Goal: Feedback & Contribution: Submit feedback/report problem

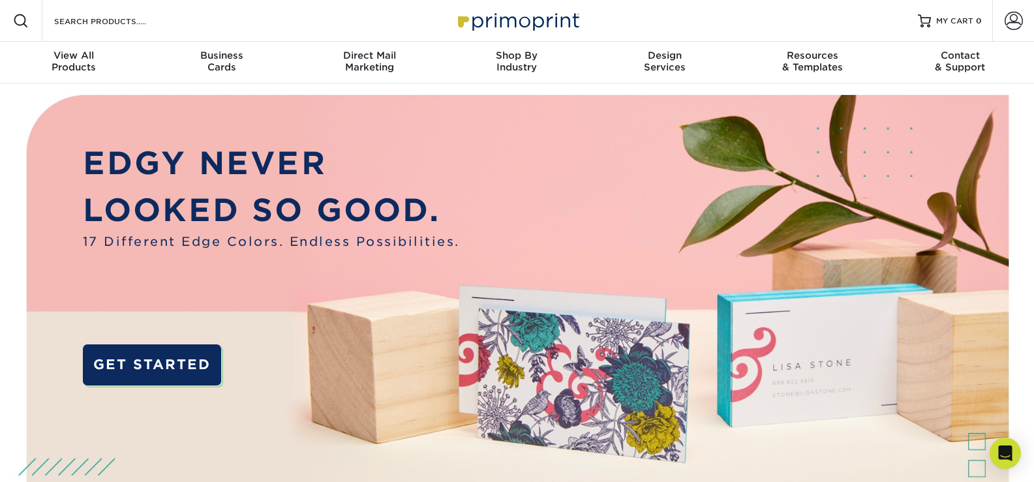
click at [886, 42] on link "Contact & Support" at bounding box center [959, 63] width 147 height 42
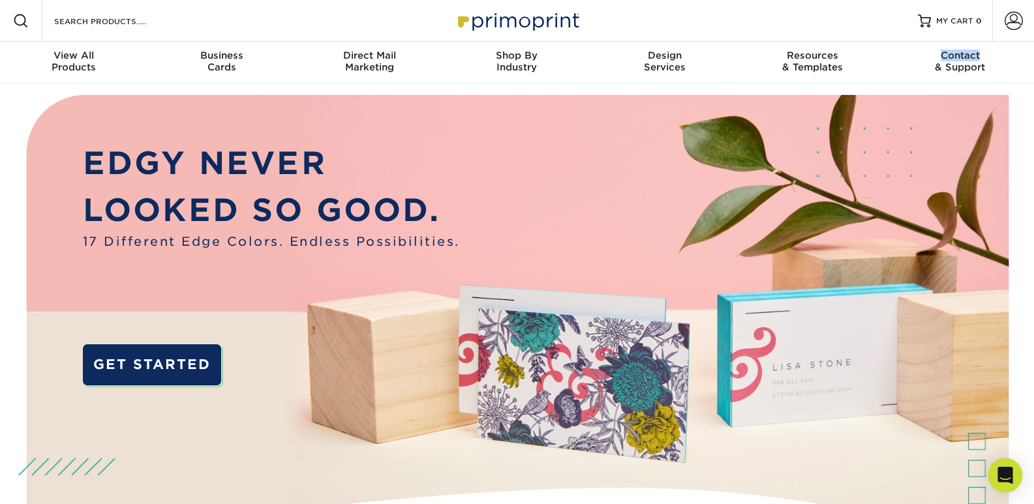
click at [999, 470] on icon "Open Intercom Messenger" at bounding box center [1004, 475] width 15 height 17
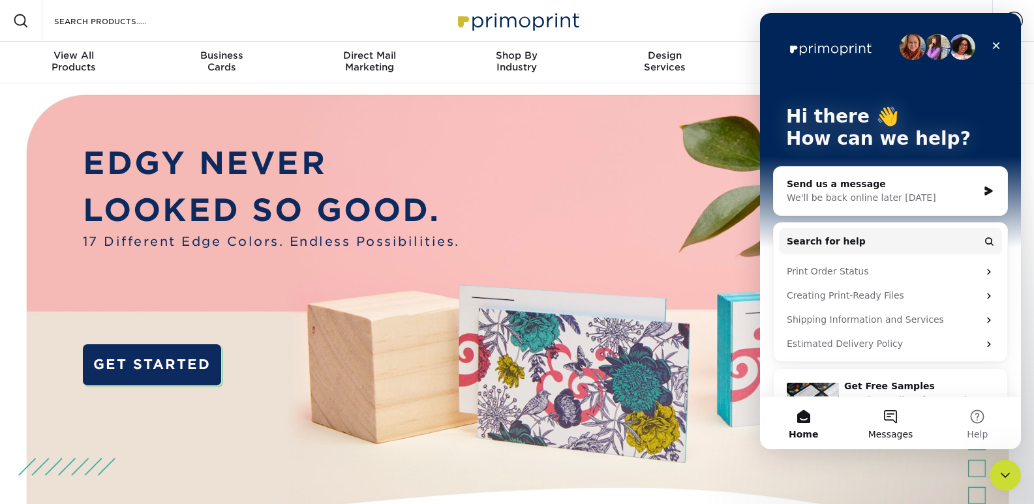
click at [889, 421] on button "Messages" at bounding box center [890, 423] width 87 height 52
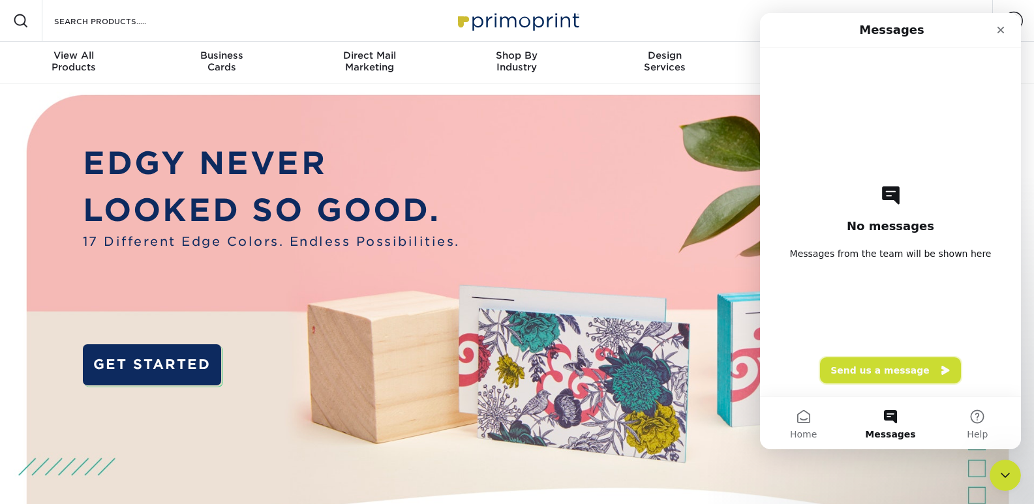
click at [895, 379] on button "Send us a message" at bounding box center [890, 370] width 141 height 26
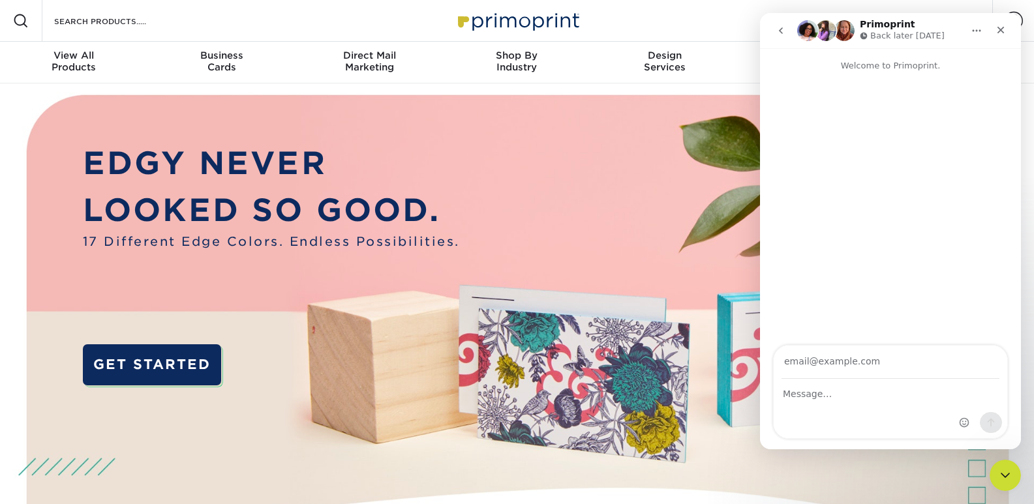
click at [862, 412] on div "Intercom messenger" at bounding box center [891, 409] width 234 height 59
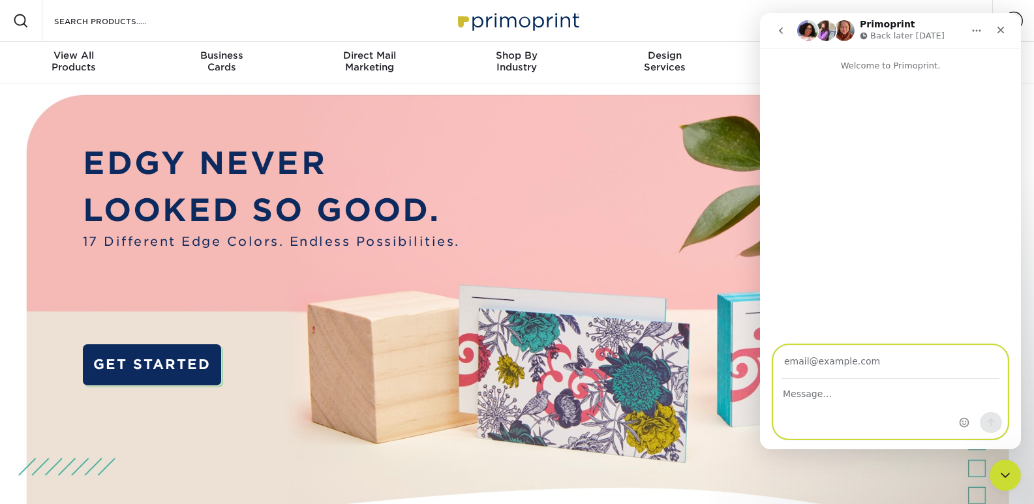
click at [859, 357] on input "Your email" at bounding box center [890, 362] width 218 height 33
type input "[PERSON_NAME][EMAIL_ADDRESS][PERSON_NAME][DOMAIN_NAME]"
paste textarea "Wikipedia is considered to be the World’s most significant tool for reference m…"
drag, startPoint x: 837, startPoint y: 399, endPoint x: 921, endPoint y: 419, distance: 86.1
click at [837, 400] on textarea "Message…" at bounding box center [891, 391] width 234 height 22
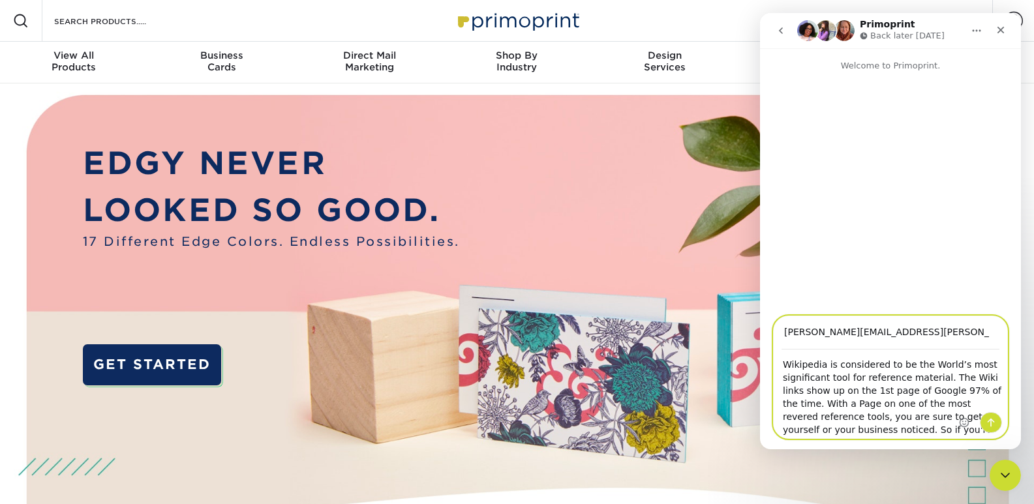
scroll to position [167, 0]
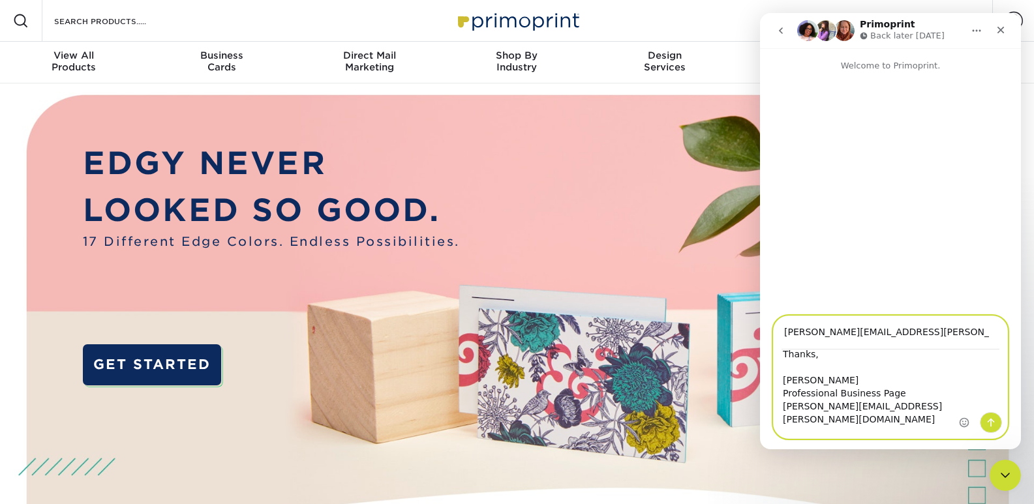
type textarea "Wikipedia is considered to be the World’s most significant tool for reference m…"
click at [993, 427] on icon "Send a message…" at bounding box center [991, 422] width 10 height 10
